Goal: Use online tool/utility: Utilize a website feature to perform a specific function

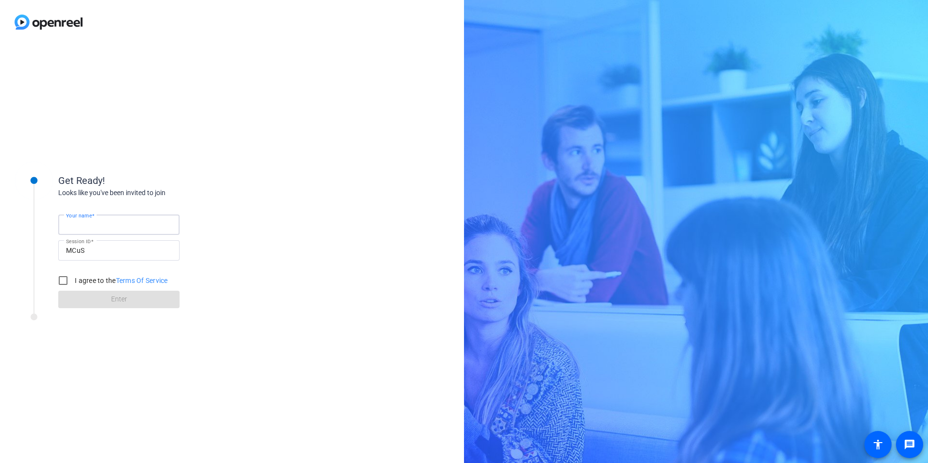
click at [132, 221] on input "Your name" at bounding box center [119, 225] width 106 height 12
type input "[PERSON_NAME]"
click at [65, 281] on input "I agree to the Terms Of Service" at bounding box center [62, 280] width 19 height 19
checkbox input "true"
click at [93, 305] on span at bounding box center [118, 299] width 121 height 23
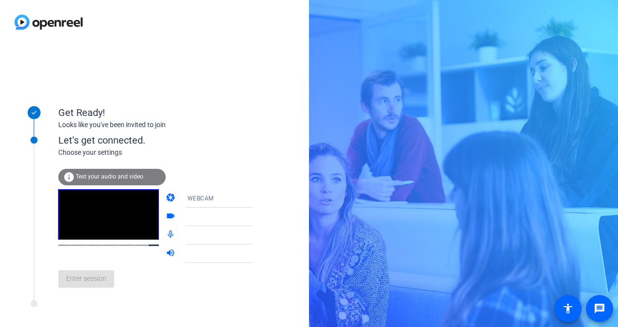
click at [115, 177] on span "Test your audio and video" at bounding box center [110, 176] width 68 height 7
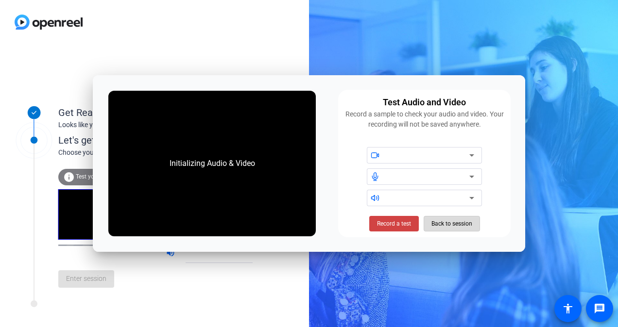
click at [463, 227] on span "Back to session" at bounding box center [451, 224] width 41 height 18
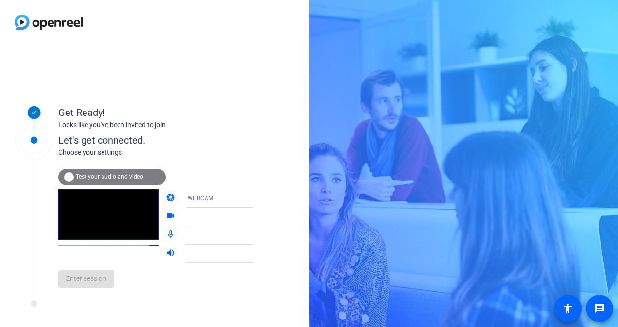
click at [256, 218] on icon at bounding box center [262, 217] width 12 height 12
click at [260, 217] on icon at bounding box center [262, 217] width 5 height 2
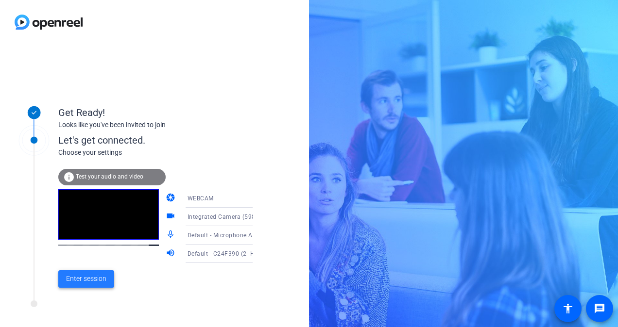
click at [91, 281] on span "Enter session" at bounding box center [86, 279] width 40 height 10
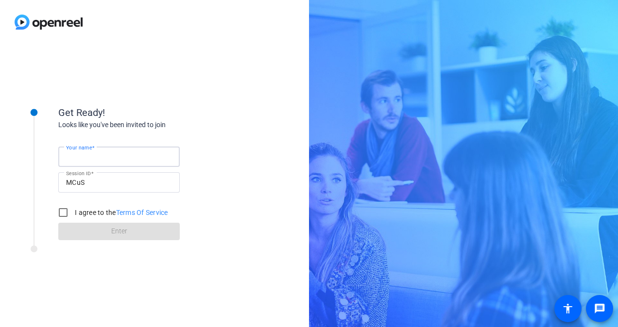
click at [118, 159] on input "Your name" at bounding box center [119, 157] width 106 height 12
type input "[PERSON_NAME]"
click at [62, 212] on input "I agree to the Terms Of Service" at bounding box center [62, 212] width 19 height 19
checkbox input "true"
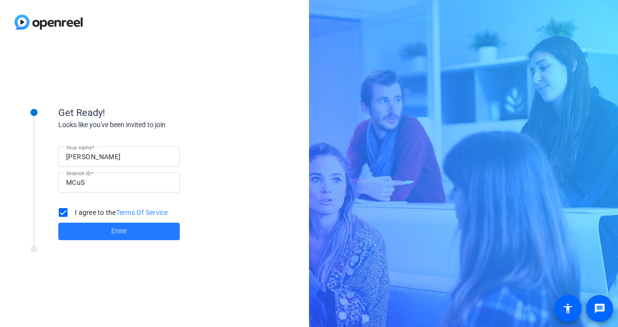
click at [120, 235] on span "Enter" at bounding box center [119, 231] width 16 height 10
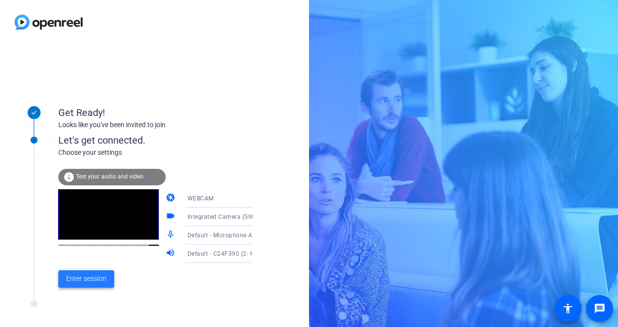
click at [99, 277] on span "Enter session" at bounding box center [86, 279] width 40 height 10
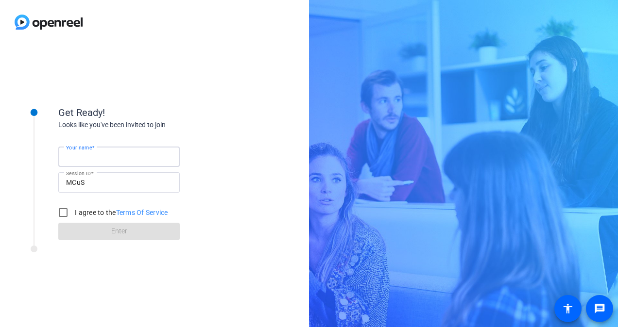
click at [137, 155] on input "Your name" at bounding box center [119, 157] width 106 height 12
type input "[PERSON_NAME]"
click at [67, 214] on input "I agree to the Terms Of Service" at bounding box center [62, 212] width 19 height 19
checkbox input "true"
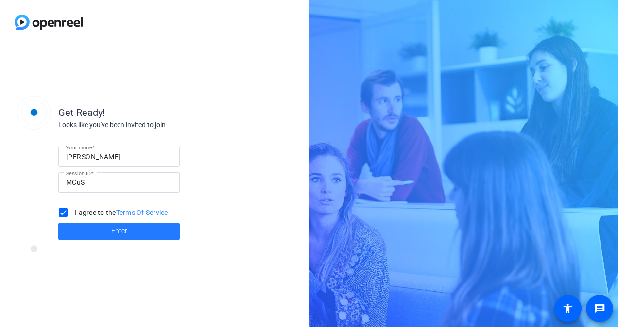
click at [101, 229] on span at bounding box center [118, 231] width 121 height 23
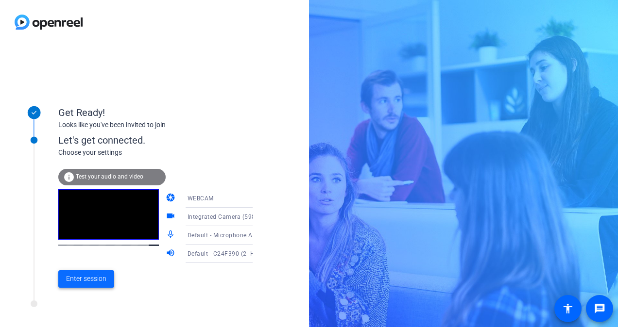
click at [99, 280] on span "Enter session" at bounding box center [86, 279] width 40 height 10
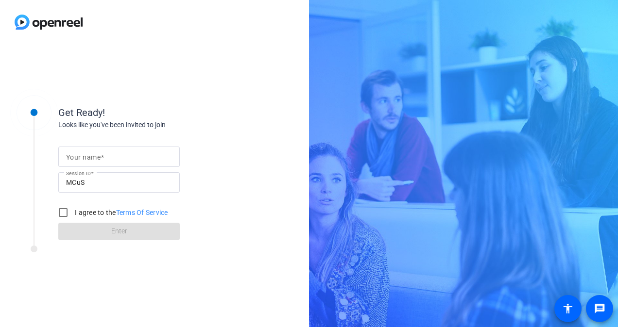
click at [116, 151] on div at bounding box center [119, 157] width 106 height 20
type input "[PERSON_NAME]"
click at [67, 213] on input "I agree to the Terms Of Service" at bounding box center [62, 212] width 19 height 19
checkbox input "true"
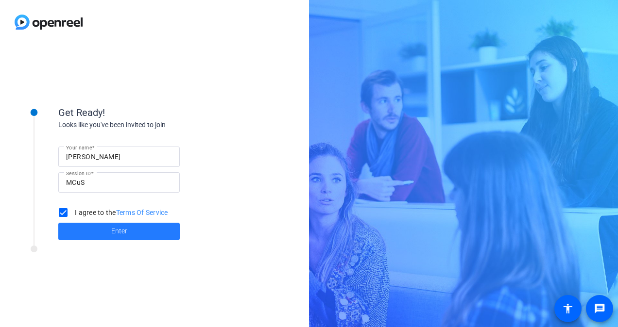
click at [76, 227] on span at bounding box center [118, 231] width 121 height 23
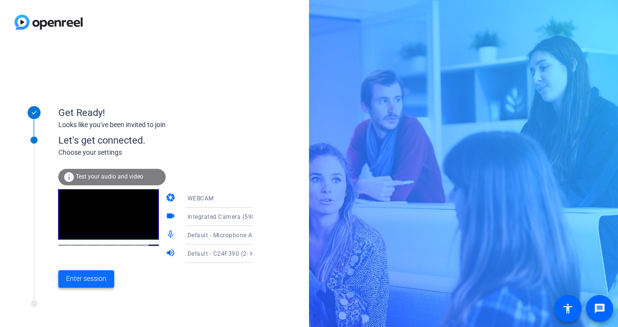
click at [93, 278] on span "Enter session" at bounding box center [86, 279] width 40 height 10
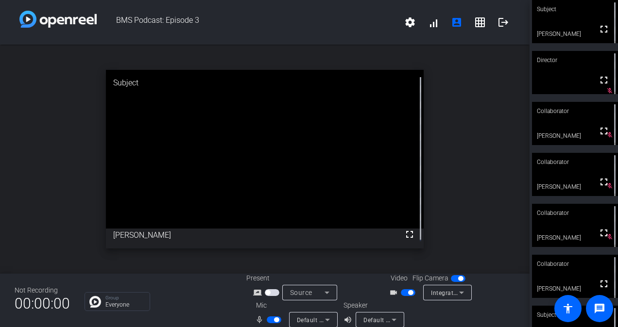
scroll to position [11, 0]
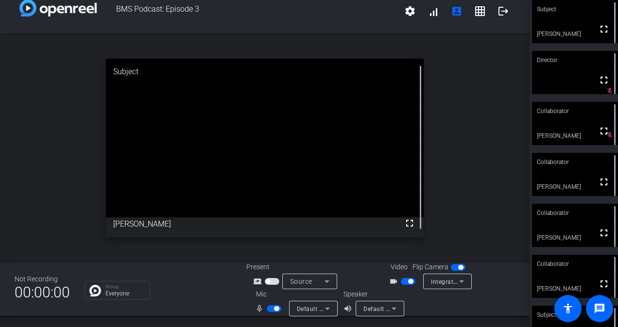
click at [388, 310] on icon at bounding box center [394, 309] width 12 height 12
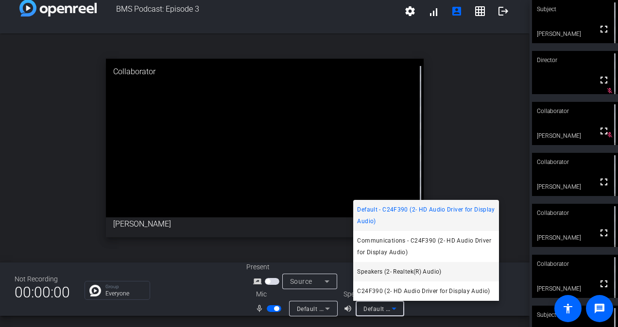
click at [394, 273] on span "Speakers (2- Realtek(R) Audio)" at bounding box center [399, 272] width 84 height 12
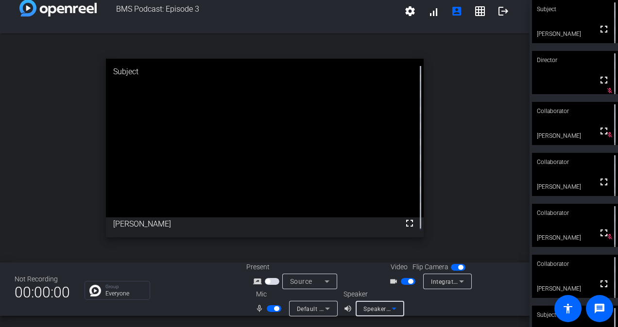
click at [396, 308] on icon at bounding box center [394, 309] width 12 height 12
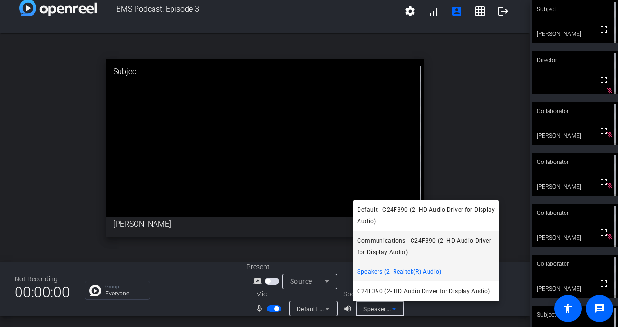
click at [395, 251] on span "Communications - C24F390 (2- HD Audio Driver for Display Audio)" at bounding box center [426, 246] width 138 height 23
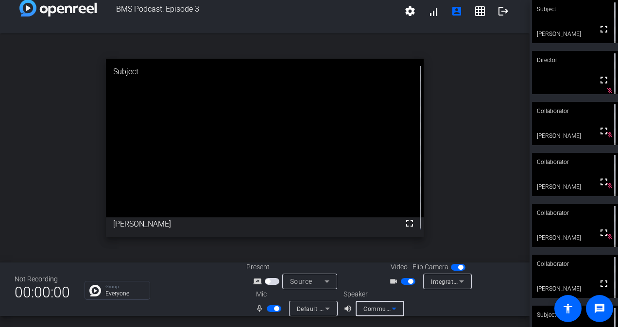
click at [392, 306] on icon at bounding box center [394, 309] width 12 height 12
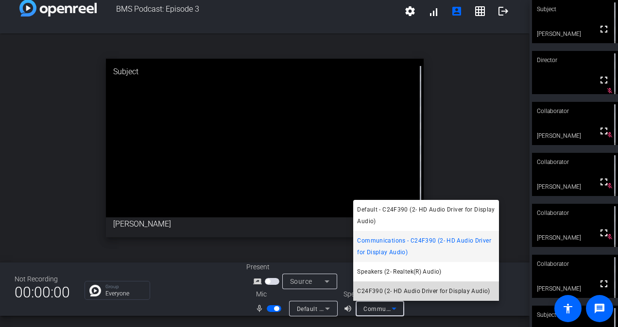
click at [394, 293] on span "C24F390 (2- HD Audio Driver for Display Audio)" at bounding box center [423, 292] width 133 height 12
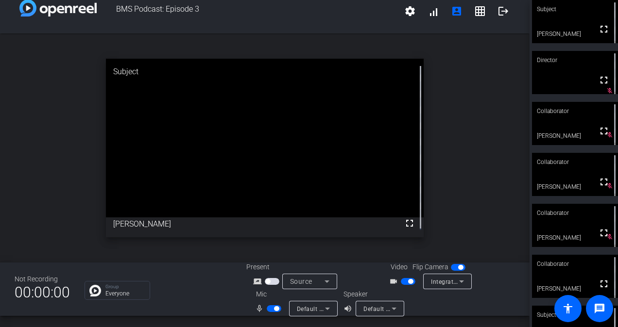
click at [489, 298] on div at bounding box center [472, 302] width 86 height 27
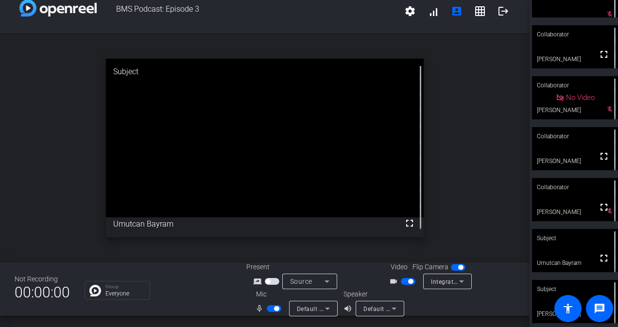
scroll to position [0, 0]
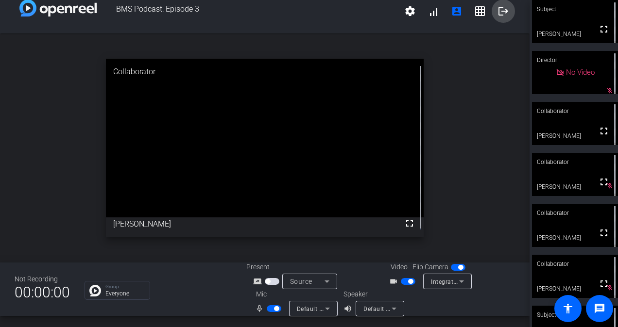
click at [501, 14] on mat-icon "logout" at bounding box center [503, 11] width 12 height 12
